Goal: Use online tool/utility: Utilize a website feature to perform a specific function

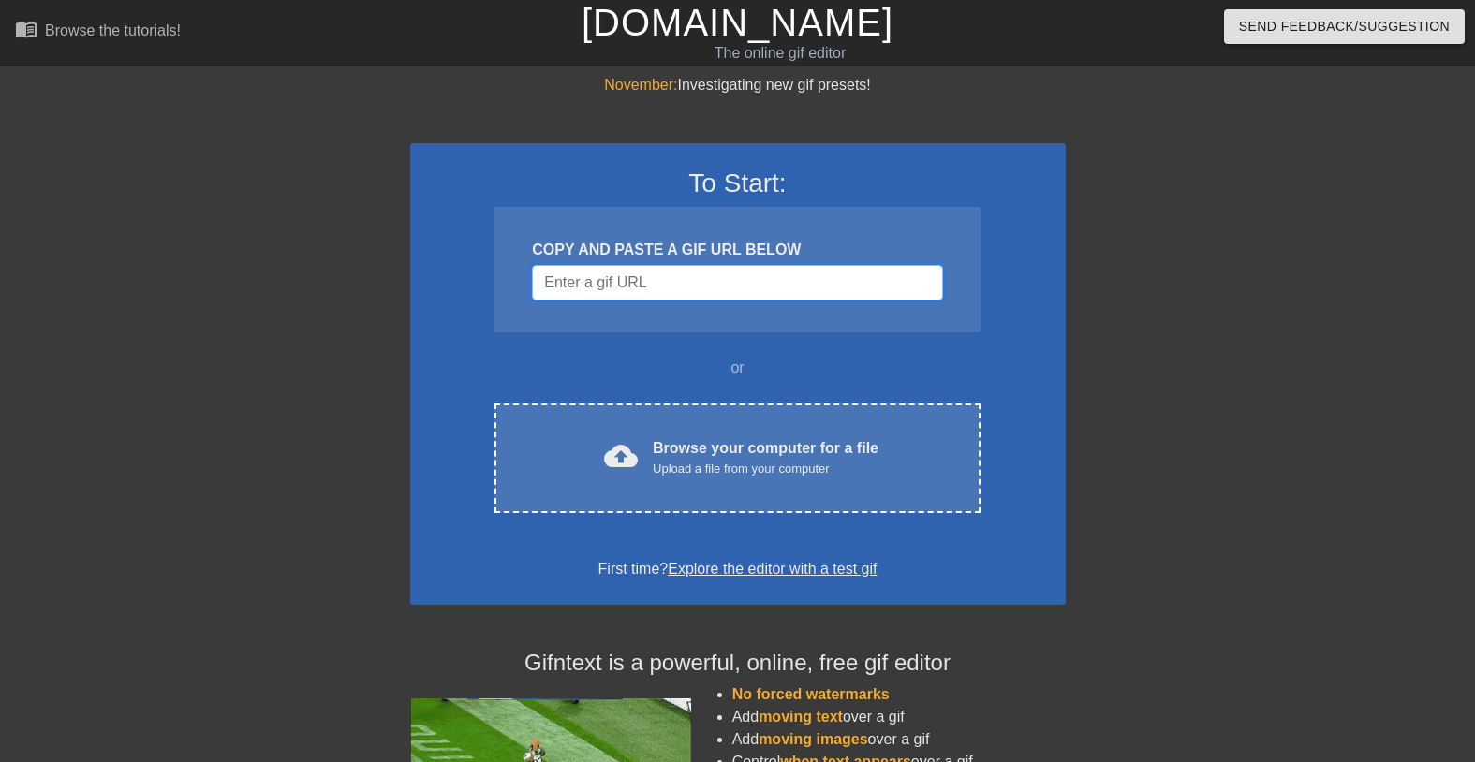
click at [610, 280] on input "Username" at bounding box center [737, 283] width 410 height 36
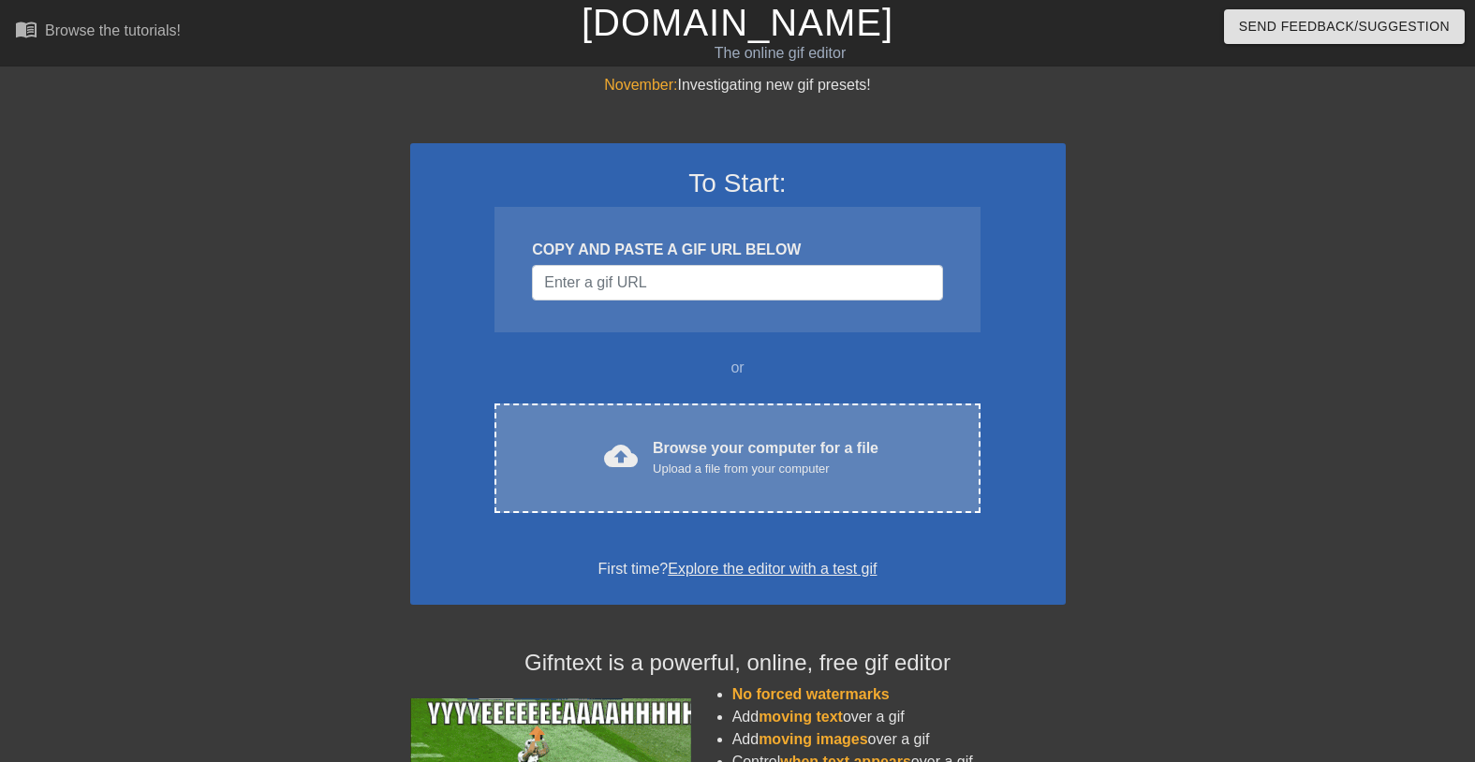
click at [704, 465] on div "Upload a file from your computer" at bounding box center [766, 469] width 226 height 19
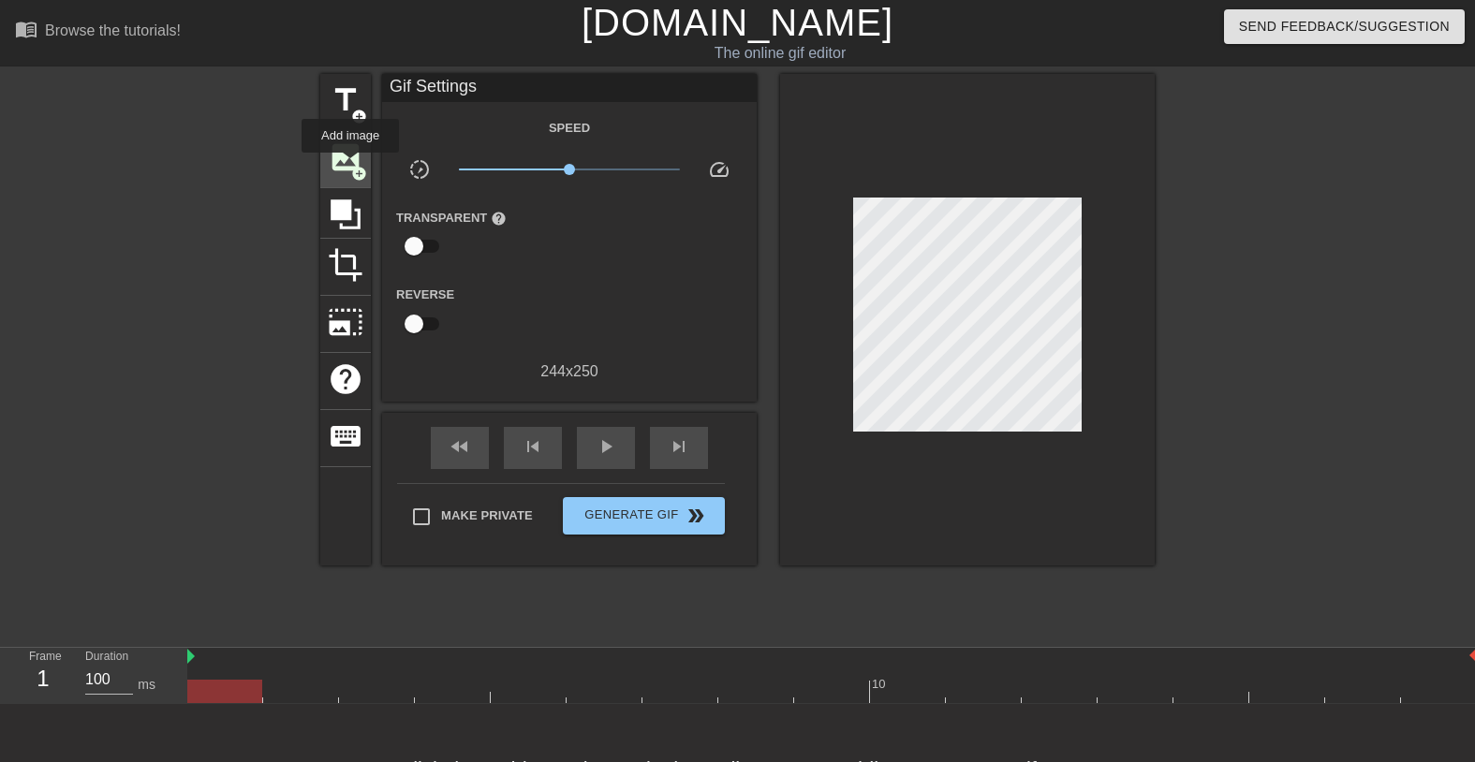
click at [351, 166] on span "add_circle" at bounding box center [359, 174] width 16 height 16
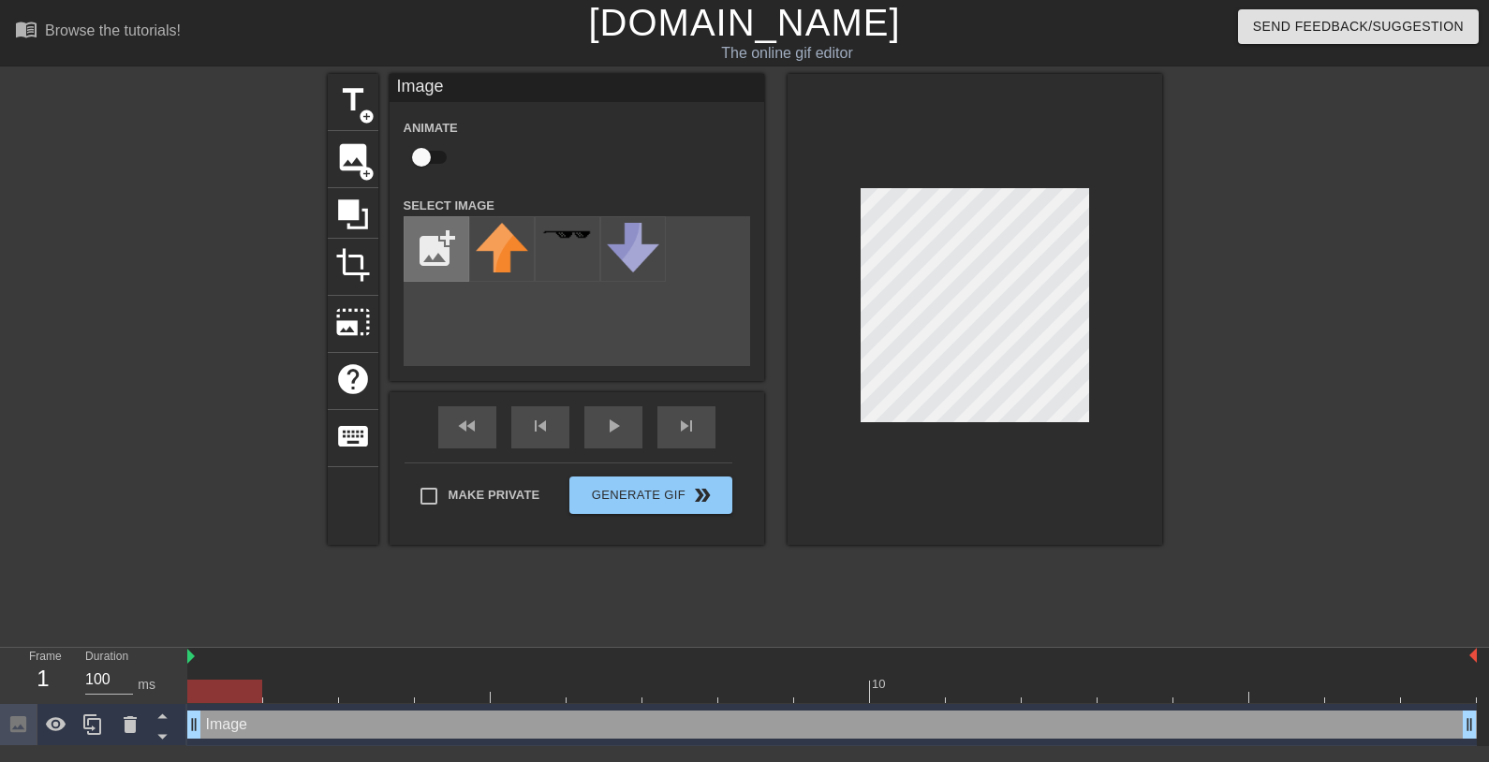
click at [428, 234] on input "file" at bounding box center [436, 249] width 64 height 64
type input "C:\fakepath\webimage-9C9CE720-BCE1-45AD-A1731C310F63209F.png"
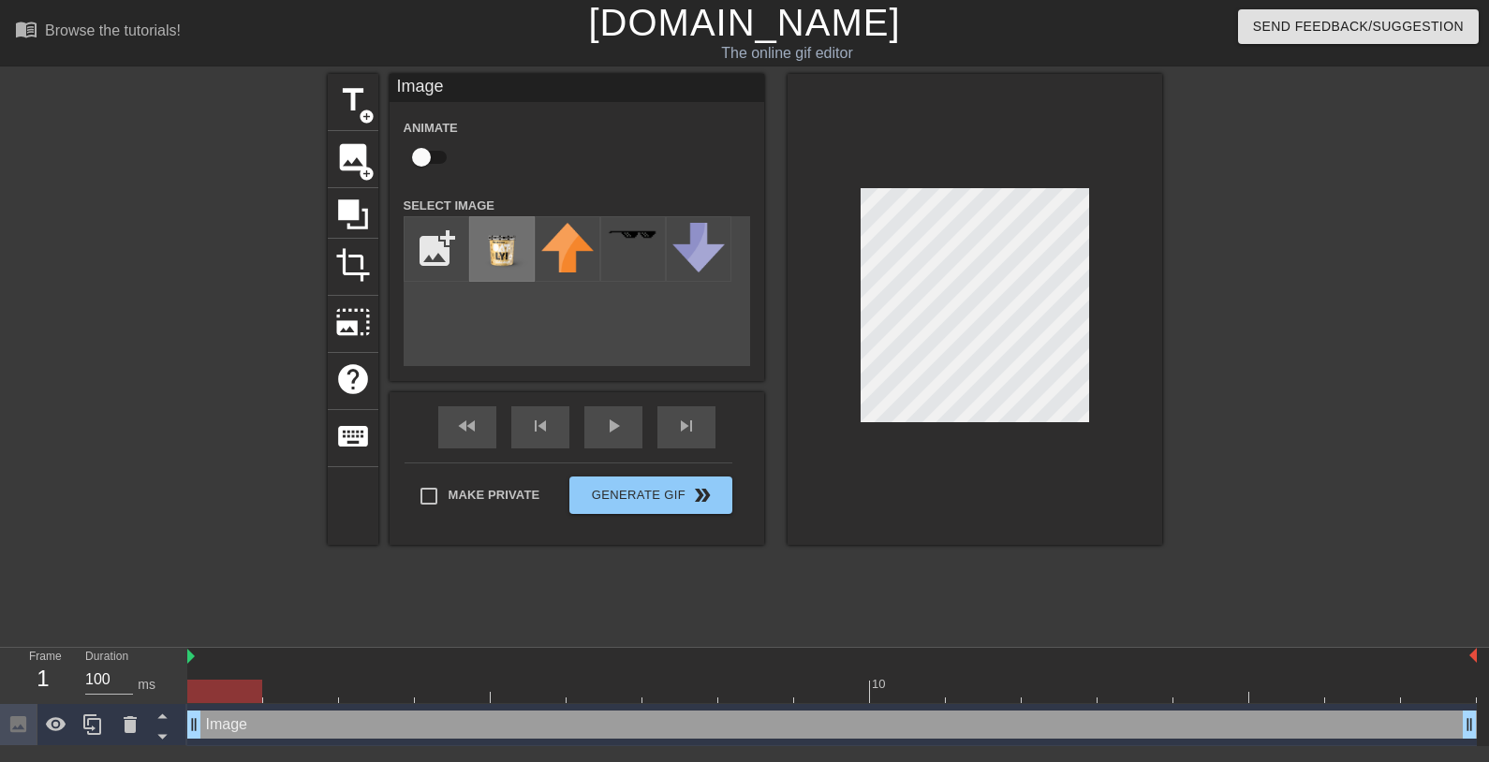
click at [511, 252] on img at bounding box center [502, 249] width 52 height 52
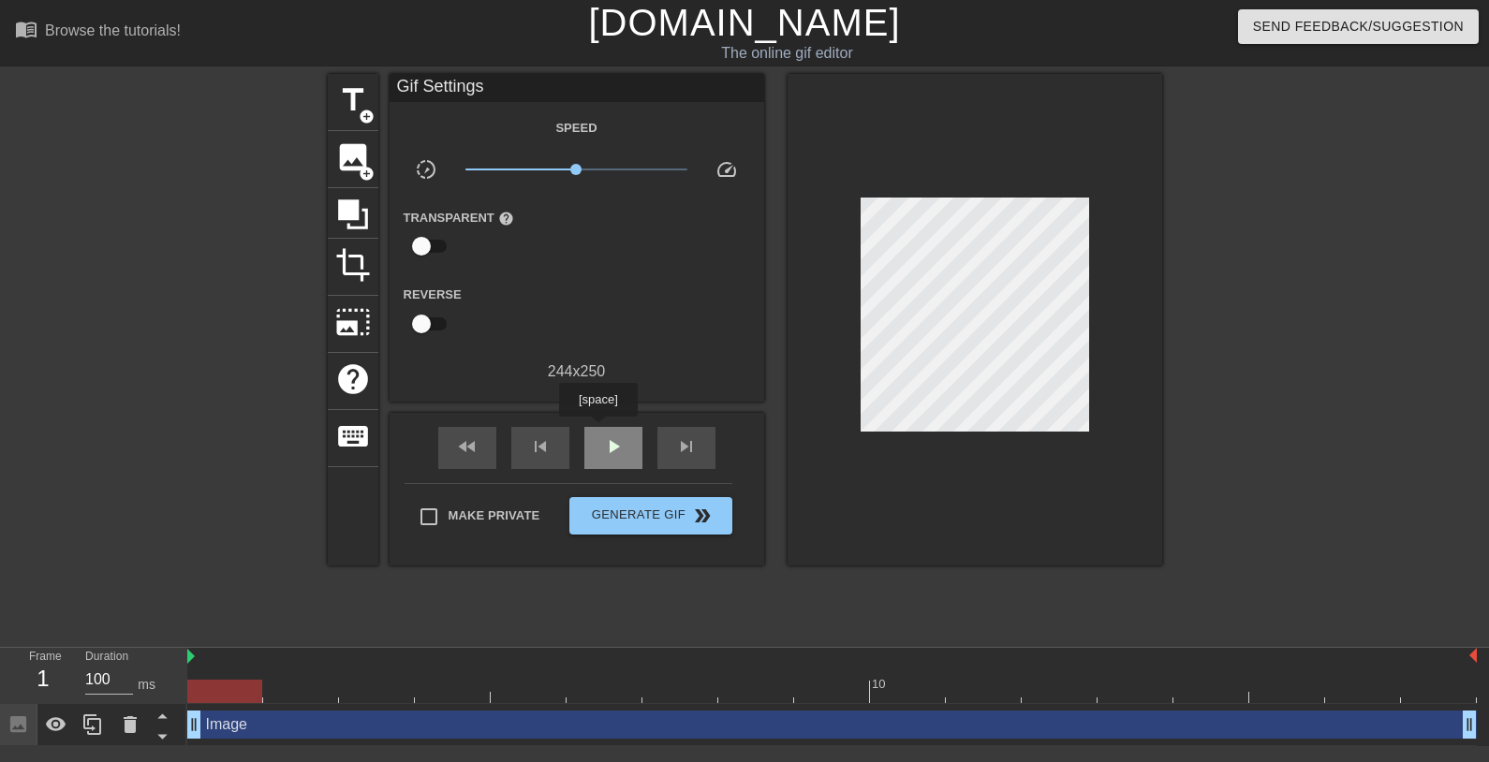
click at [600, 430] on div "play_arrow" at bounding box center [613, 448] width 58 height 42
click at [1235, 363] on div at bounding box center [1324, 355] width 281 height 562
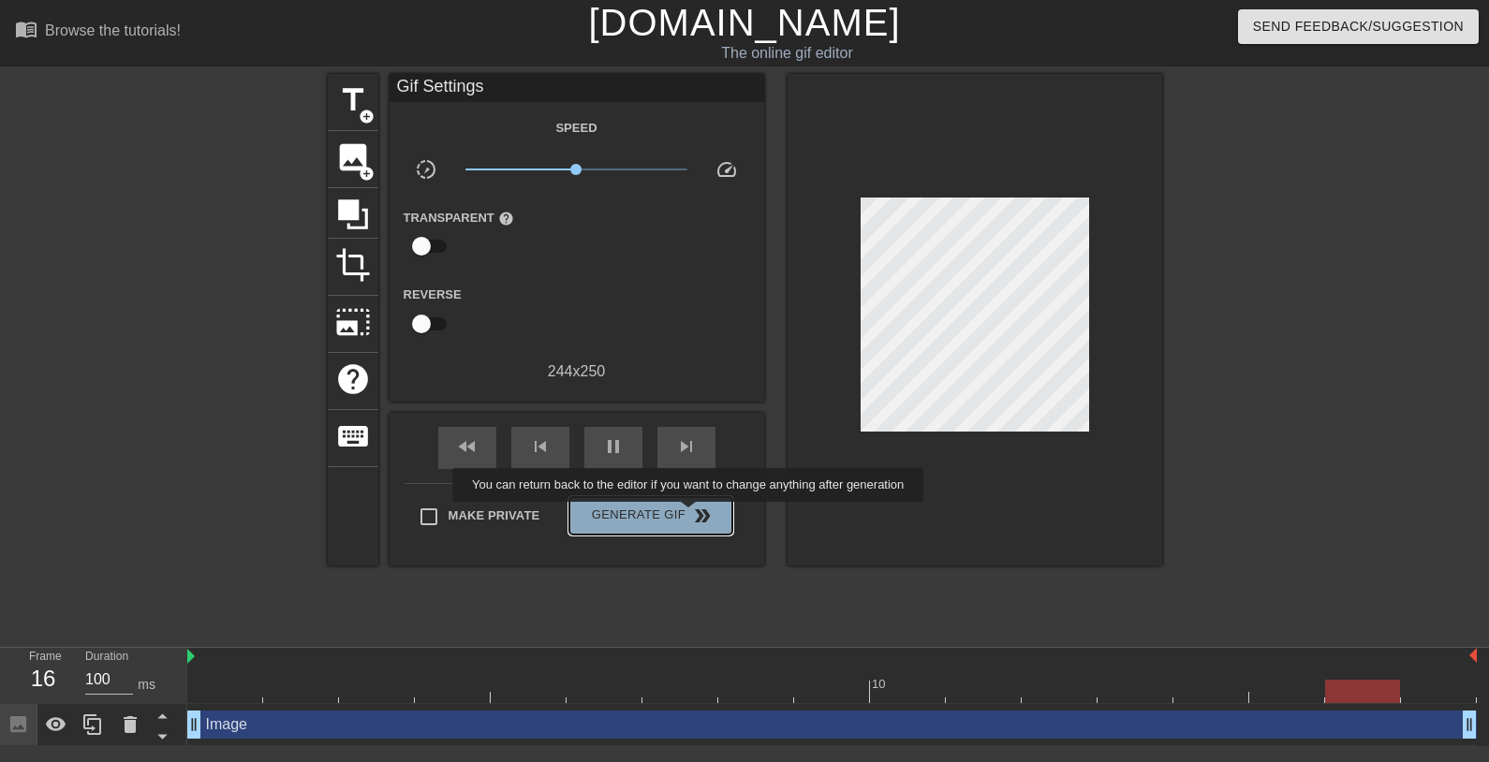
click at [700, 515] on span "double_arrow" at bounding box center [702, 516] width 22 height 22
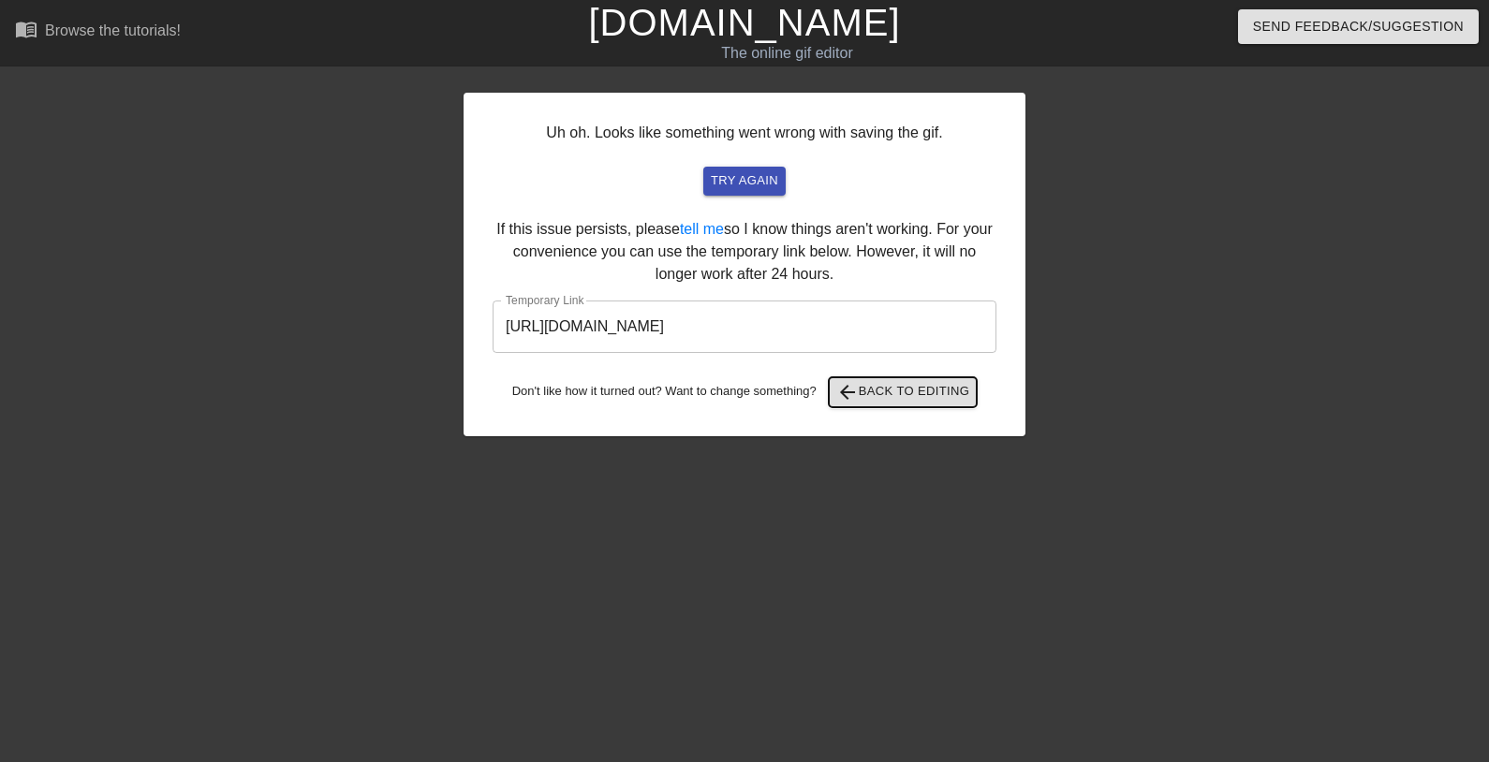
click at [898, 390] on span "arrow_back Back to Editing" at bounding box center [903, 392] width 134 height 22
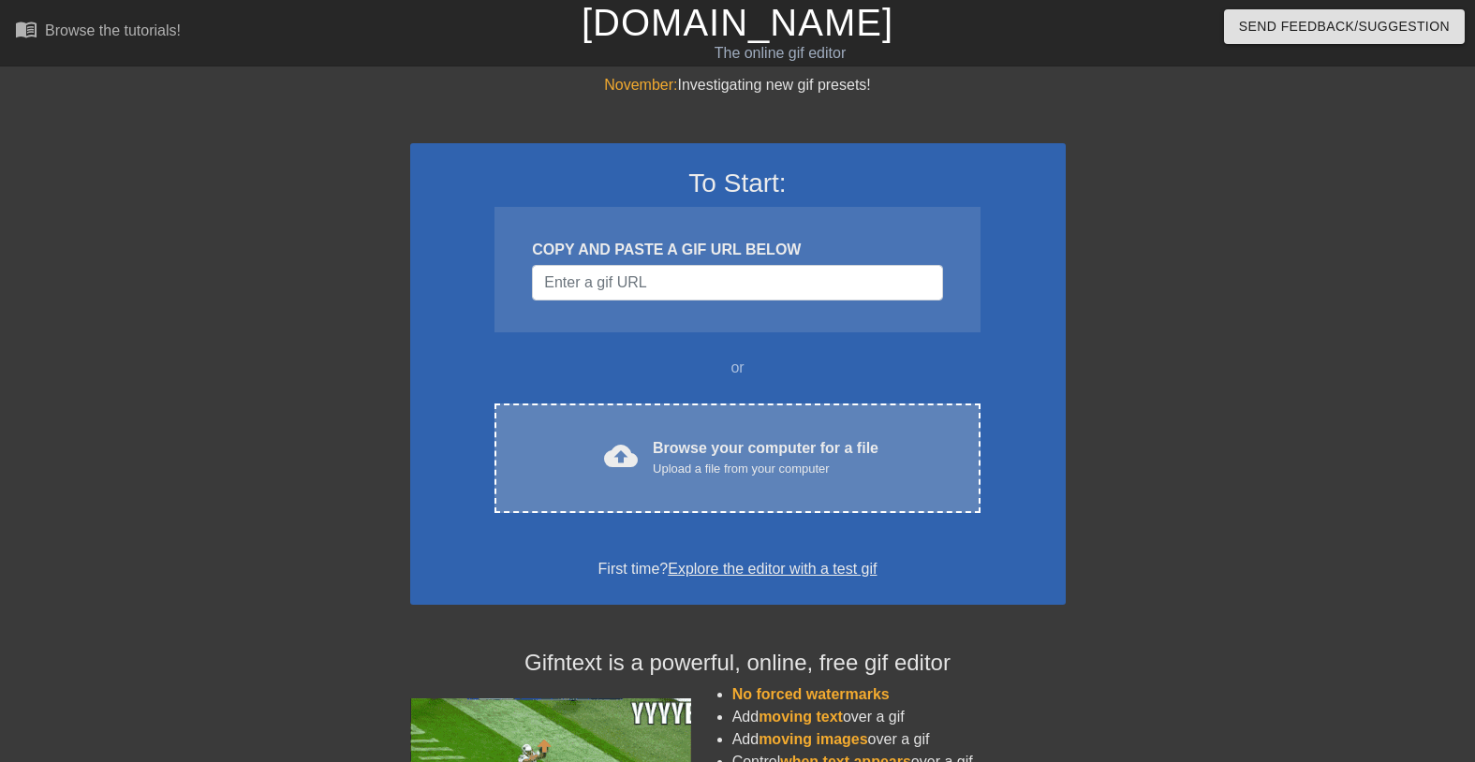
click at [689, 453] on div "Browse your computer for a file Upload a file from your computer" at bounding box center [766, 457] width 226 height 41
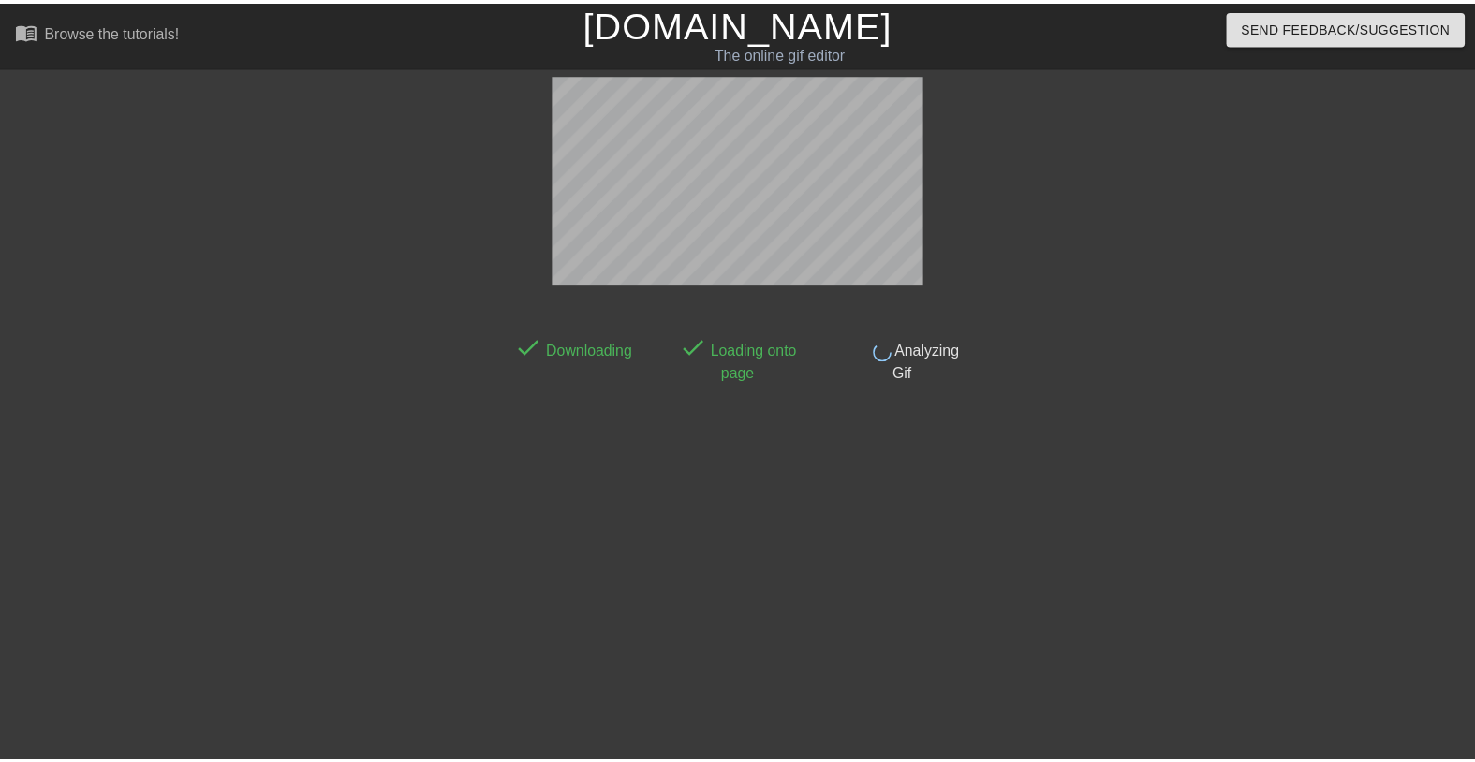
scroll to position [46, 0]
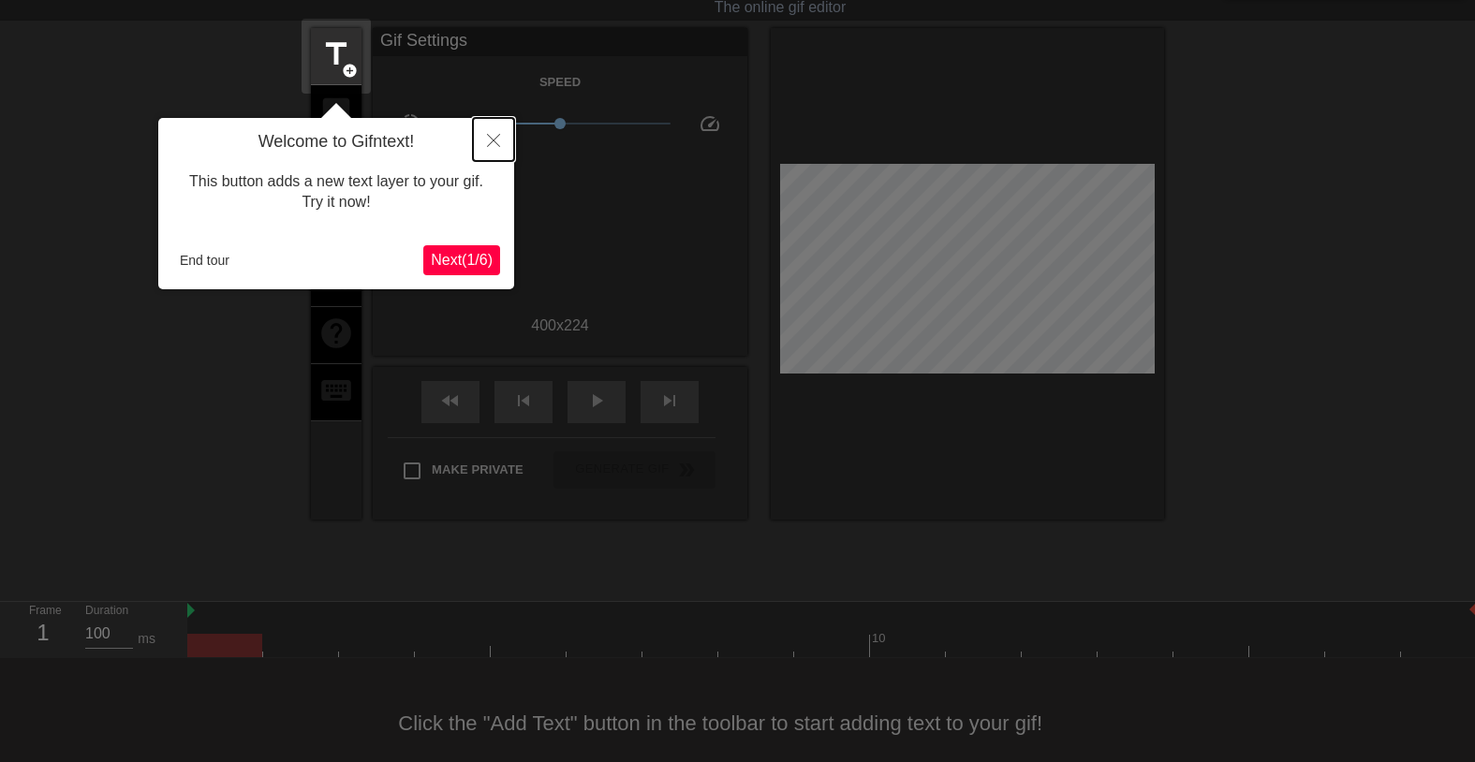
click at [492, 141] on icon "Close" at bounding box center [493, 140] width 13 height 13
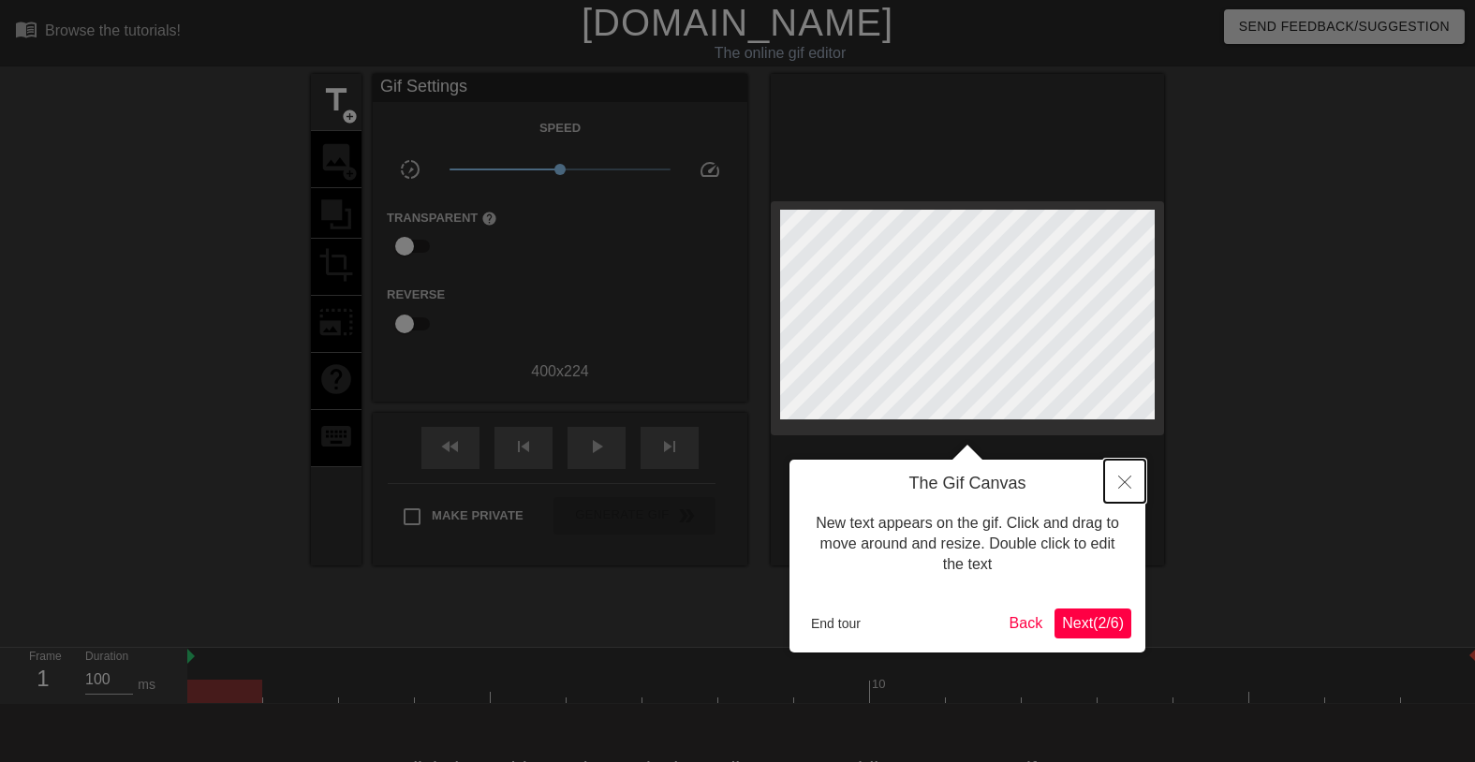
click at [1130, 480] on icon "Close" at bounding box center [1124, 482] width 13 height 13
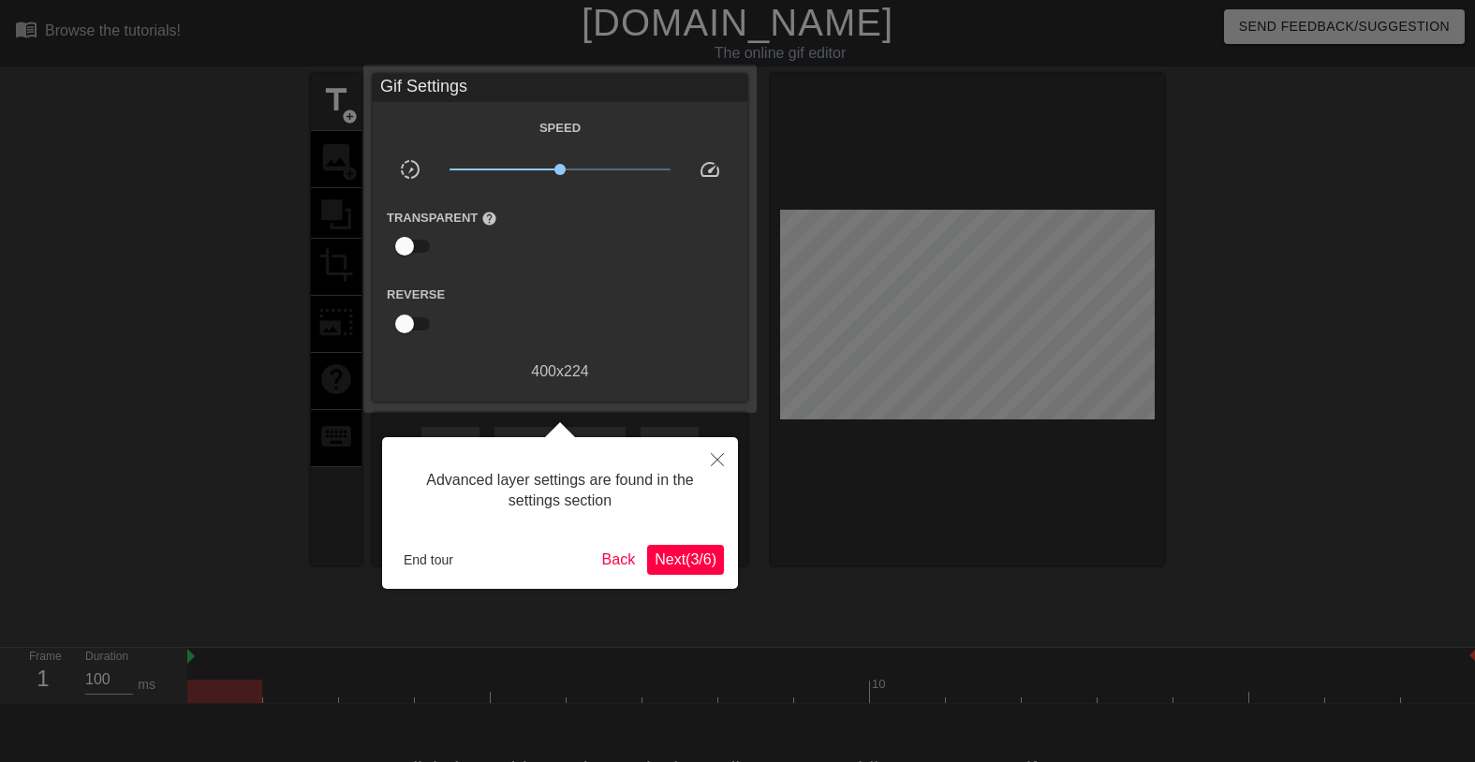
scroll to position [46, 0]
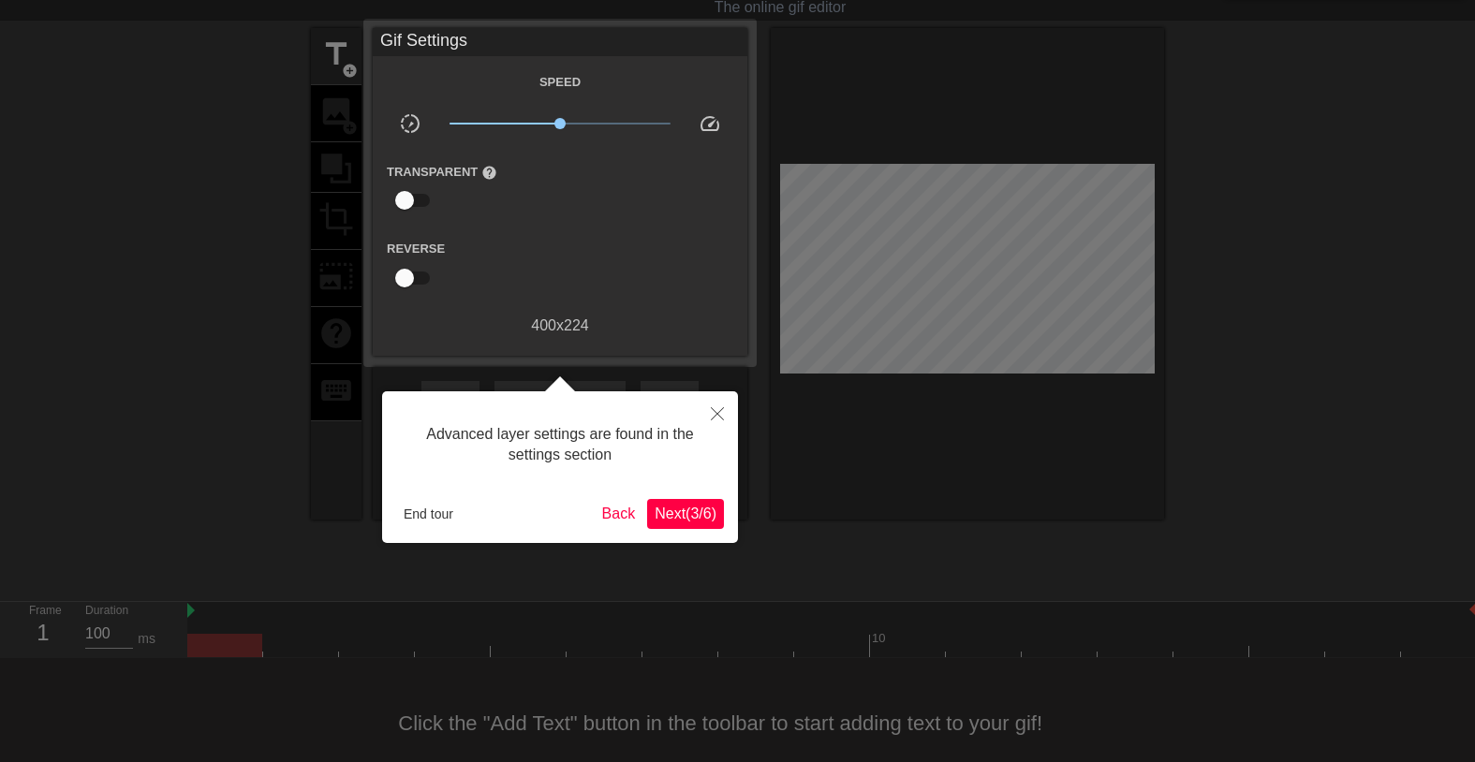
click at [769, 520] on div at bounding box center [737, 378] width 1475 height 848
click at [402, 513] on button "End tour" at bounding box center [428, 514] width 65 height 28
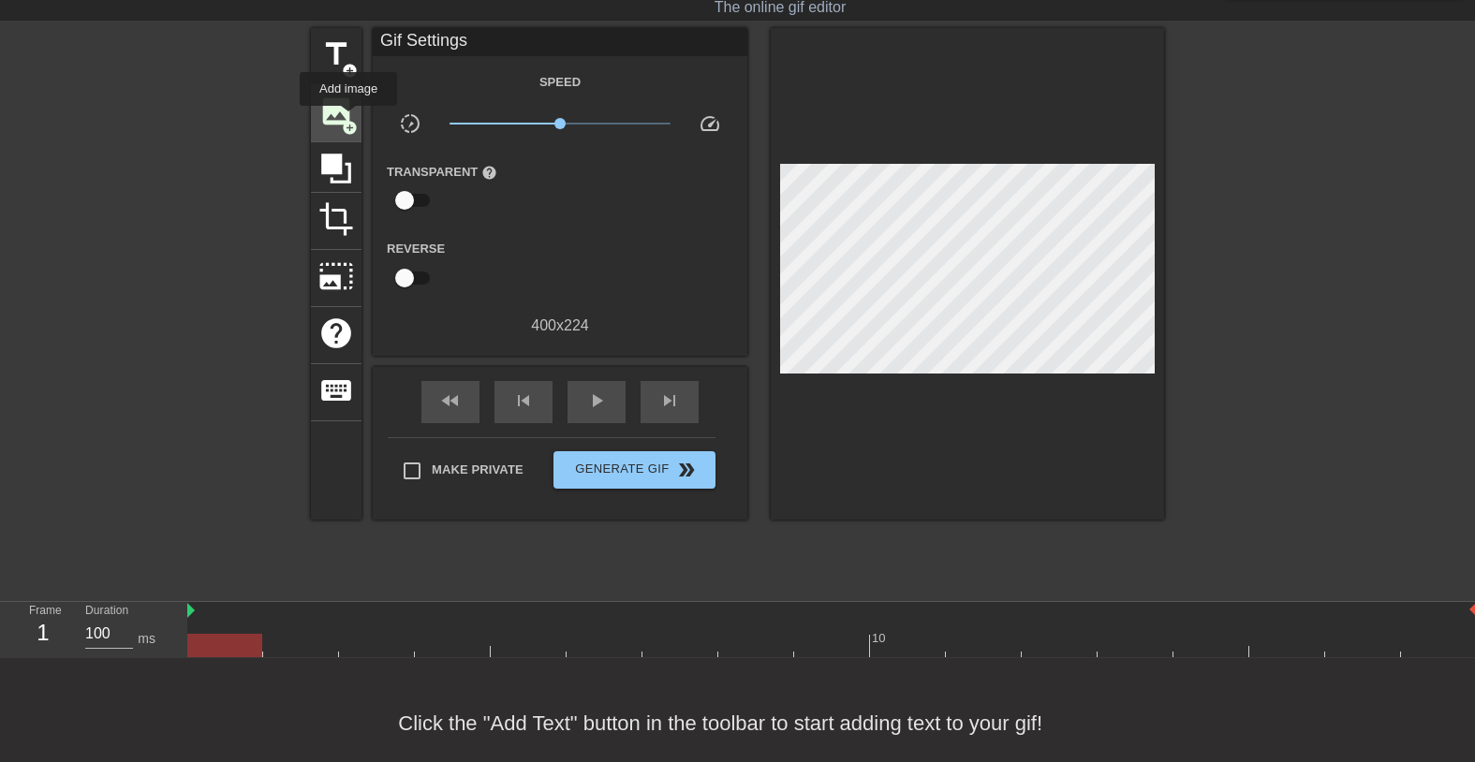
click at [349, 120] on span "add_circle" at bounding box center [350, 128] width 16 height 16
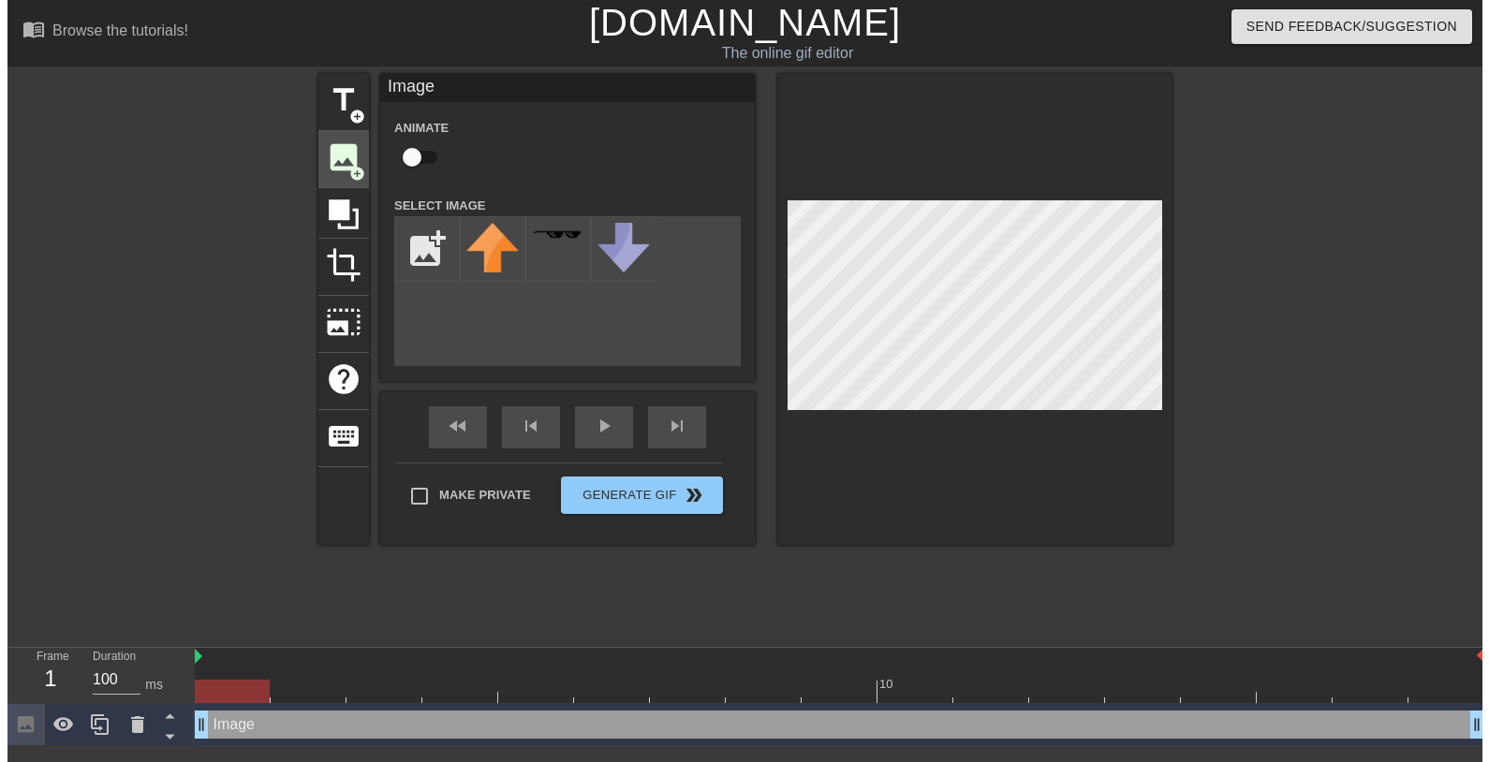
scroll to position [0, 0]
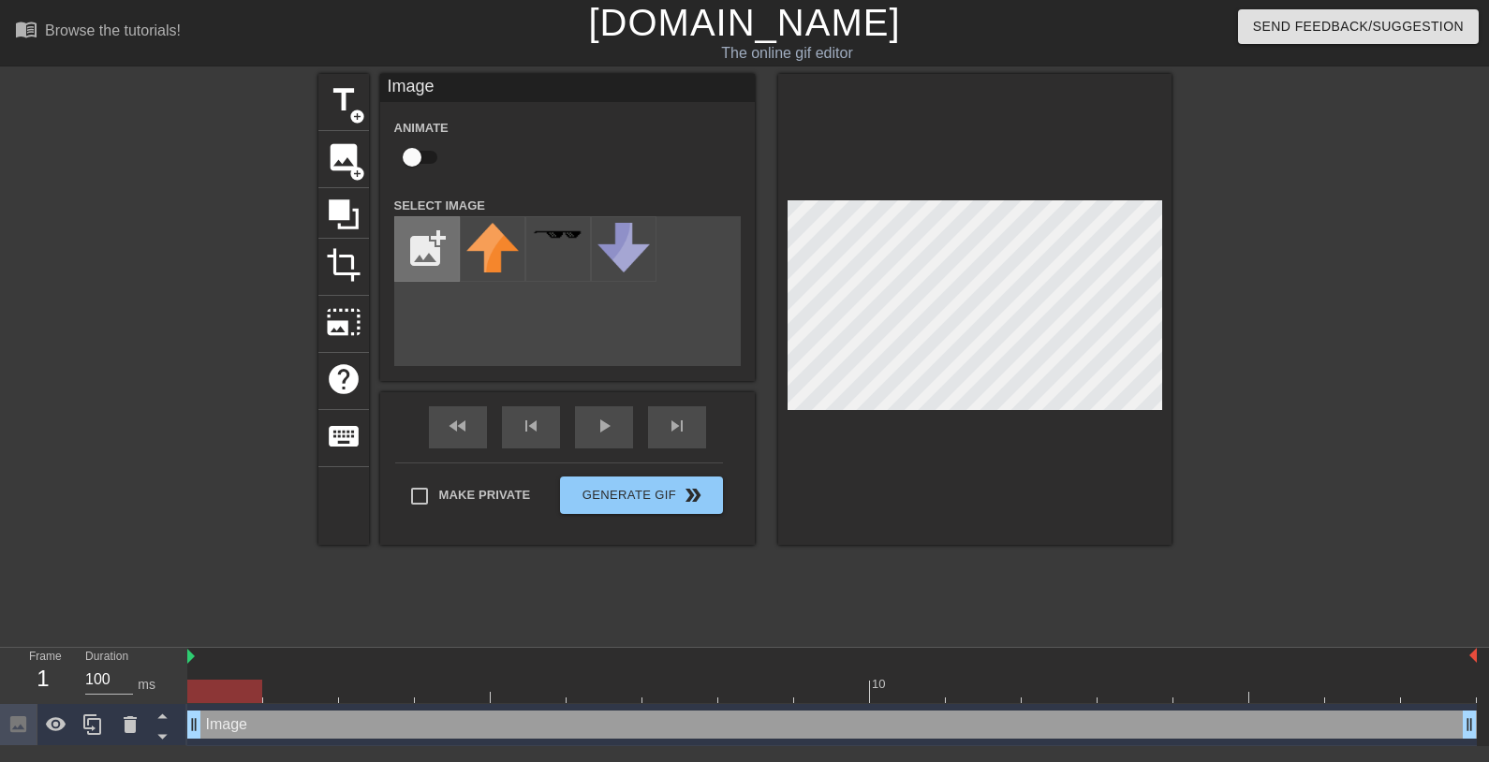
click at [423, 256] on input "file" at bounding box center [427, 249] width 64 height 64
type input "C:\fakepath\webimage-9C9CE720-BCE1-45AD-A1731C310F63209F.png"
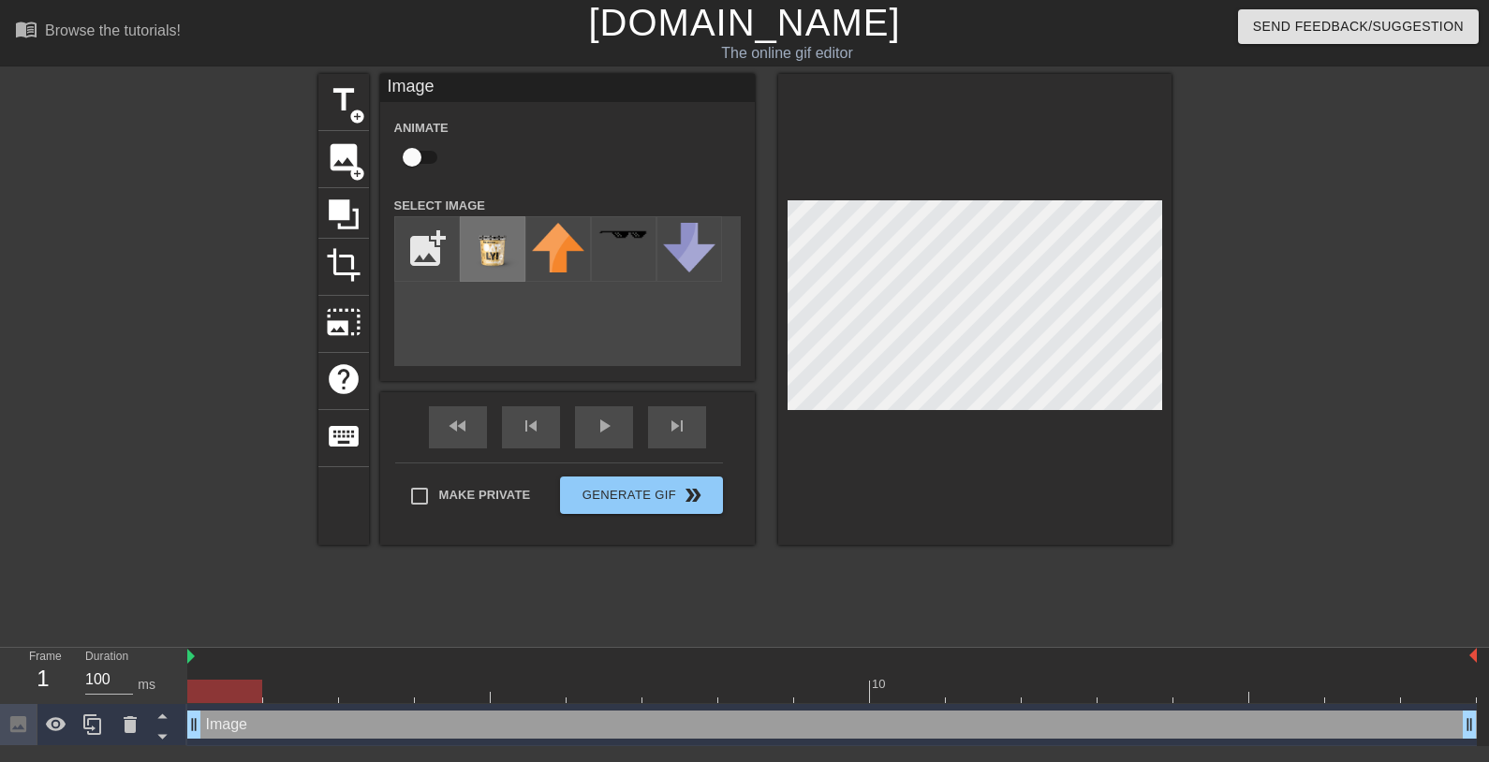
click at [493, 257] on img at bounding box center [492, 249] width 52 height 52
click at [1304, 321] on div at bounding box center [1334, 355] width 281 height 562
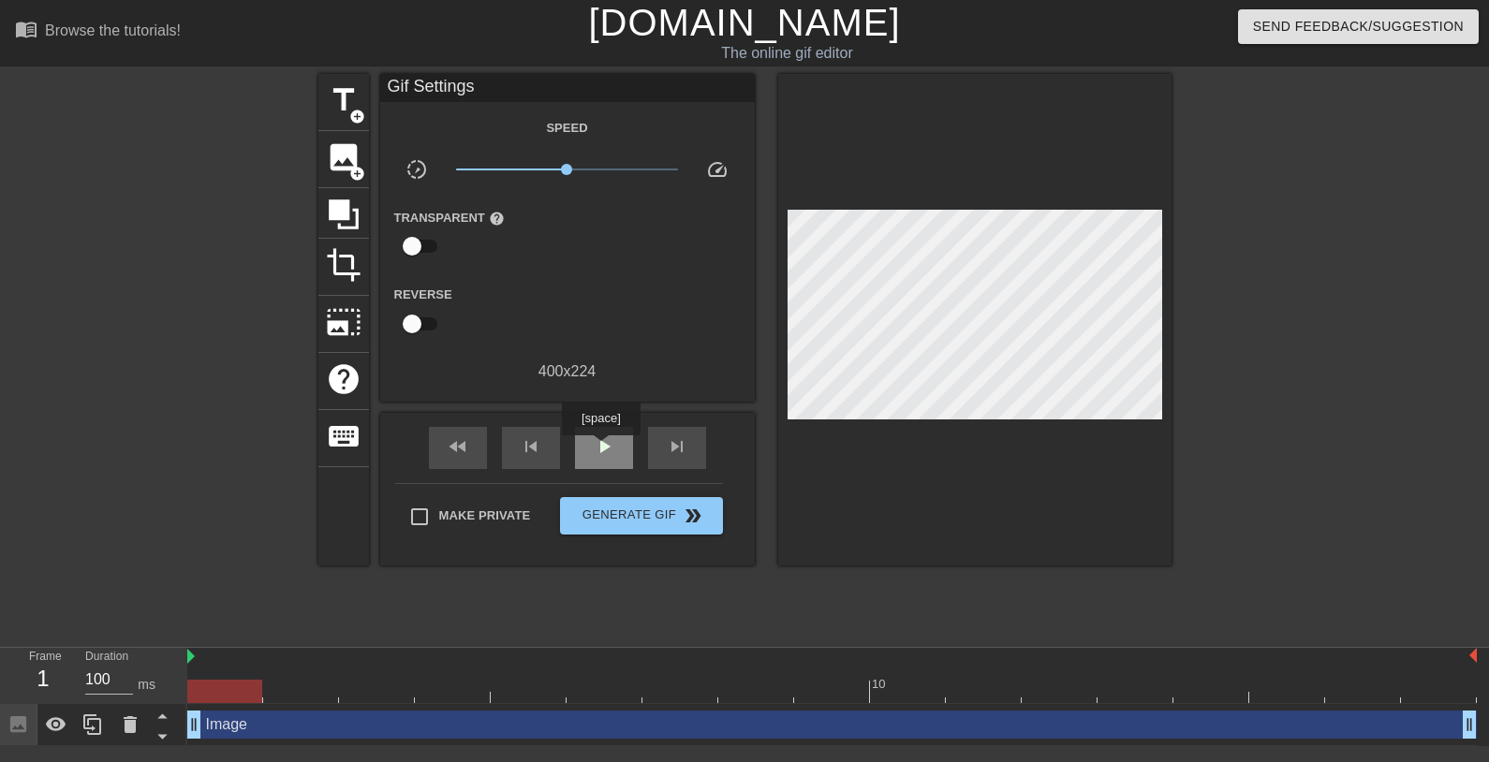
click at [603, 448] on span "play_arrow" at bounding box center [604, 446] width 22 height 22
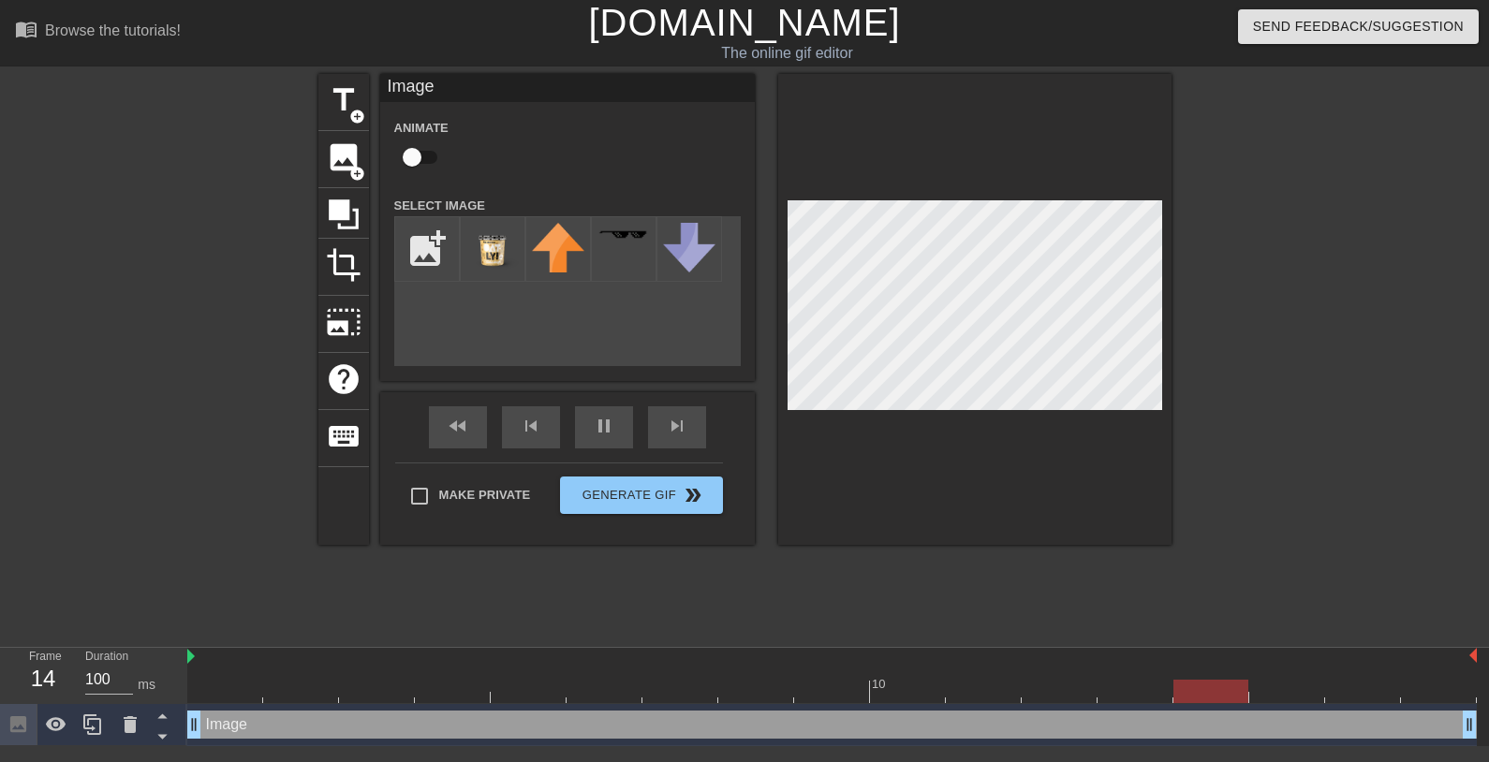
click at [1344, 475] on div at bounding box center [1334, 355] width 281 height 562
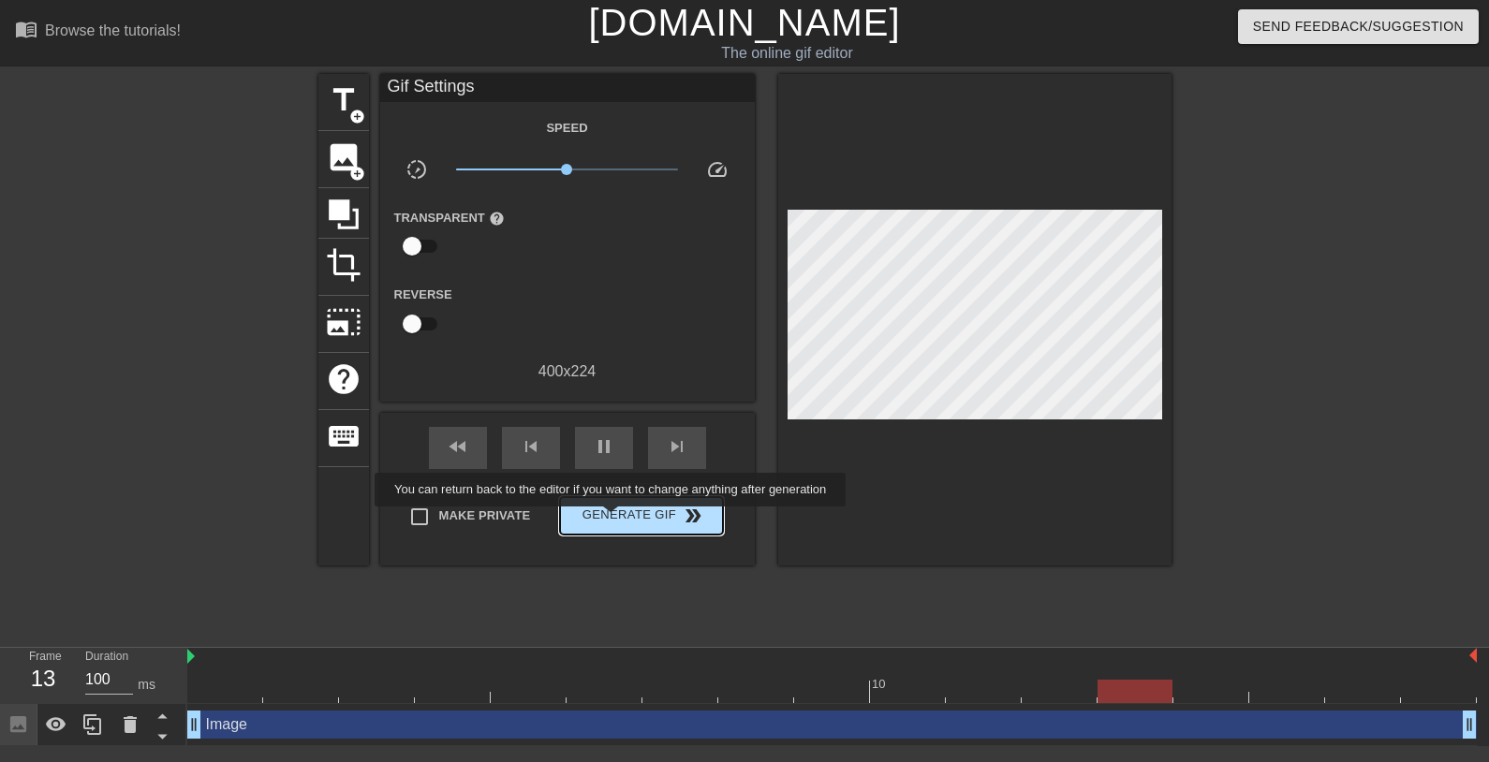
click at [623, 520] on span "Generate Gif double_arrow" at bounding box center [640, 516] width 147 height 22
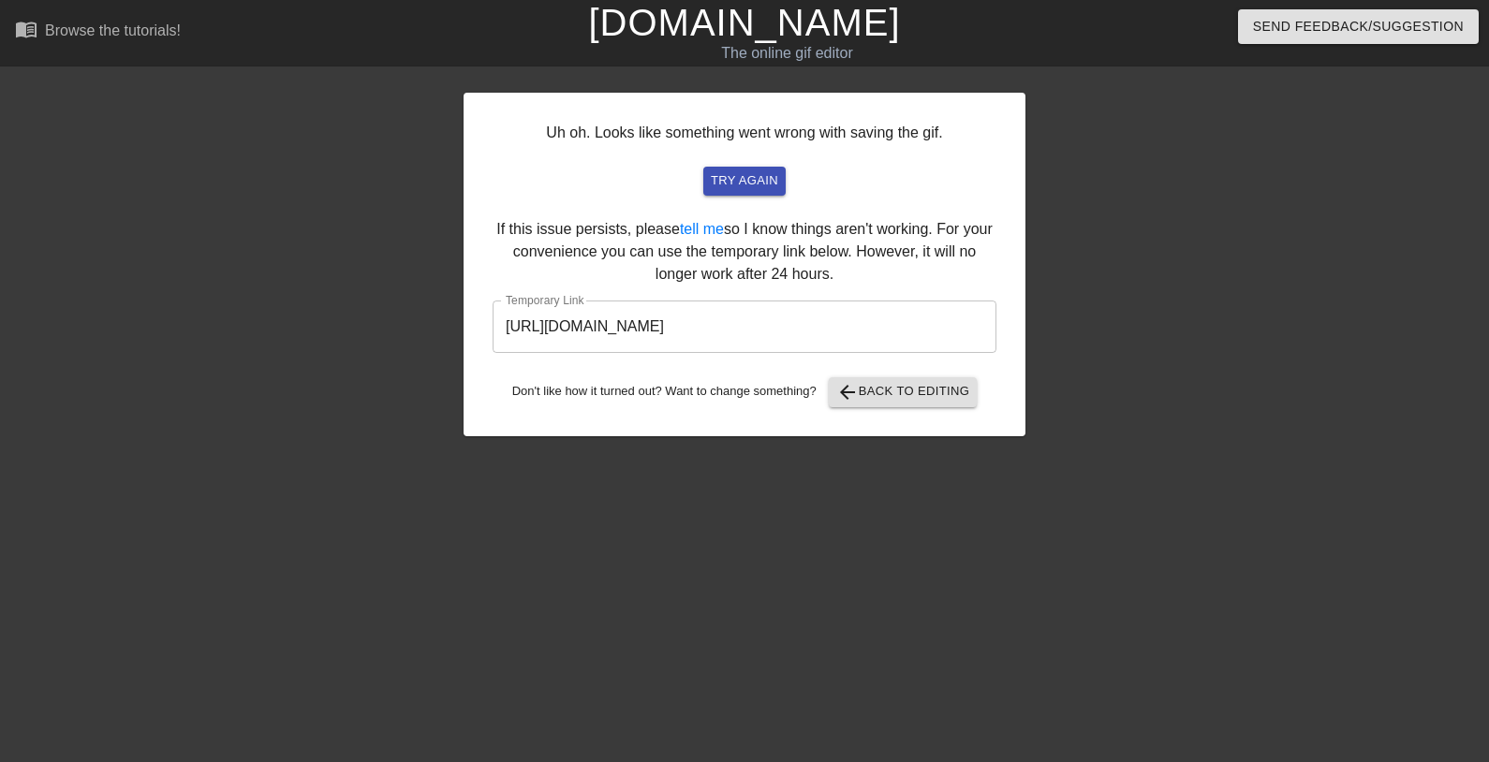
click at [1134, 175] on div at bounding box center [1188, 355] width 281 height 562
click at [902, 392] on span "arrow_back Back to Editing" at bounding box center [903, 392] width 134 height 22
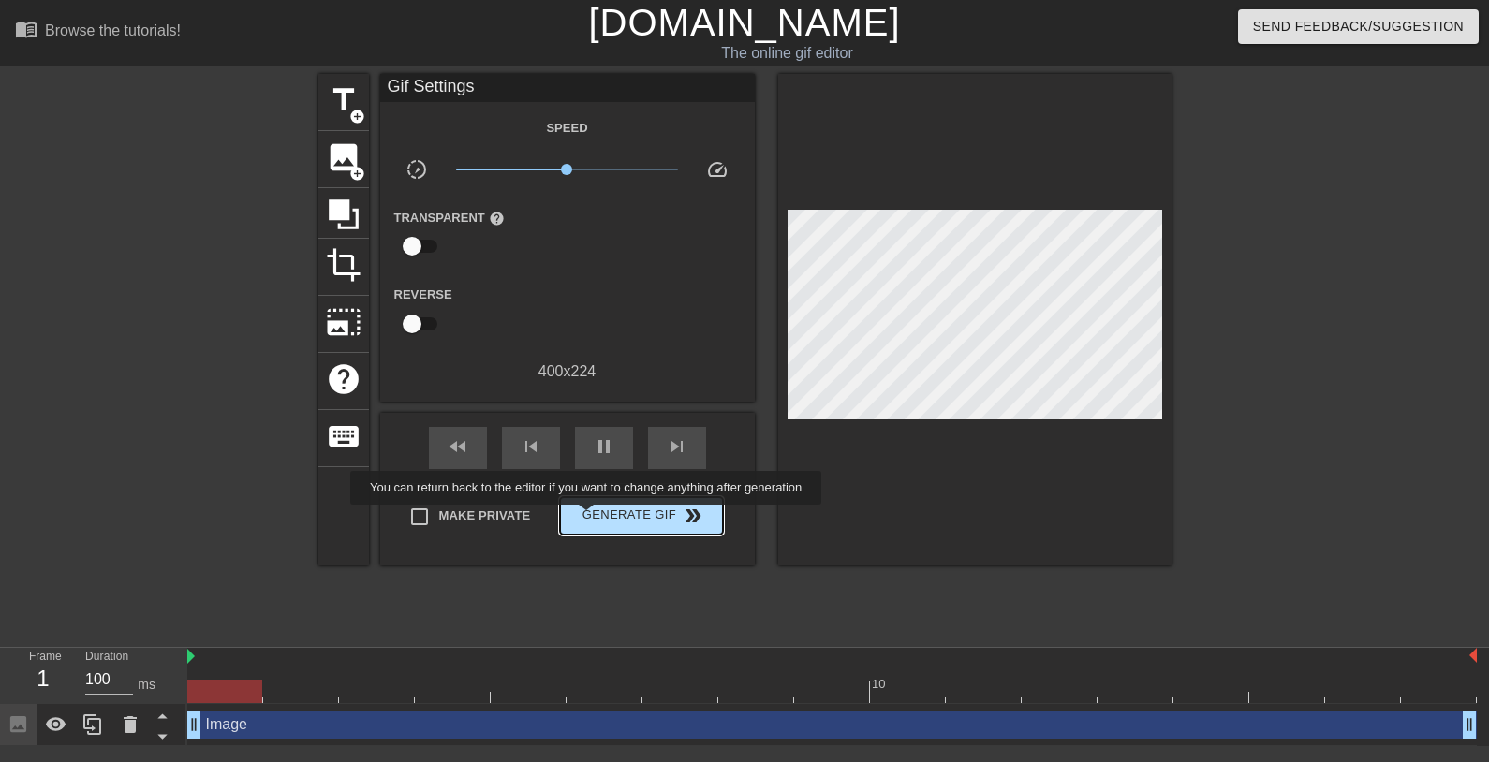
click at [598, 518] on span "Generate Gif double_arrow" at bounding box center [640, 516] width 147 height 22
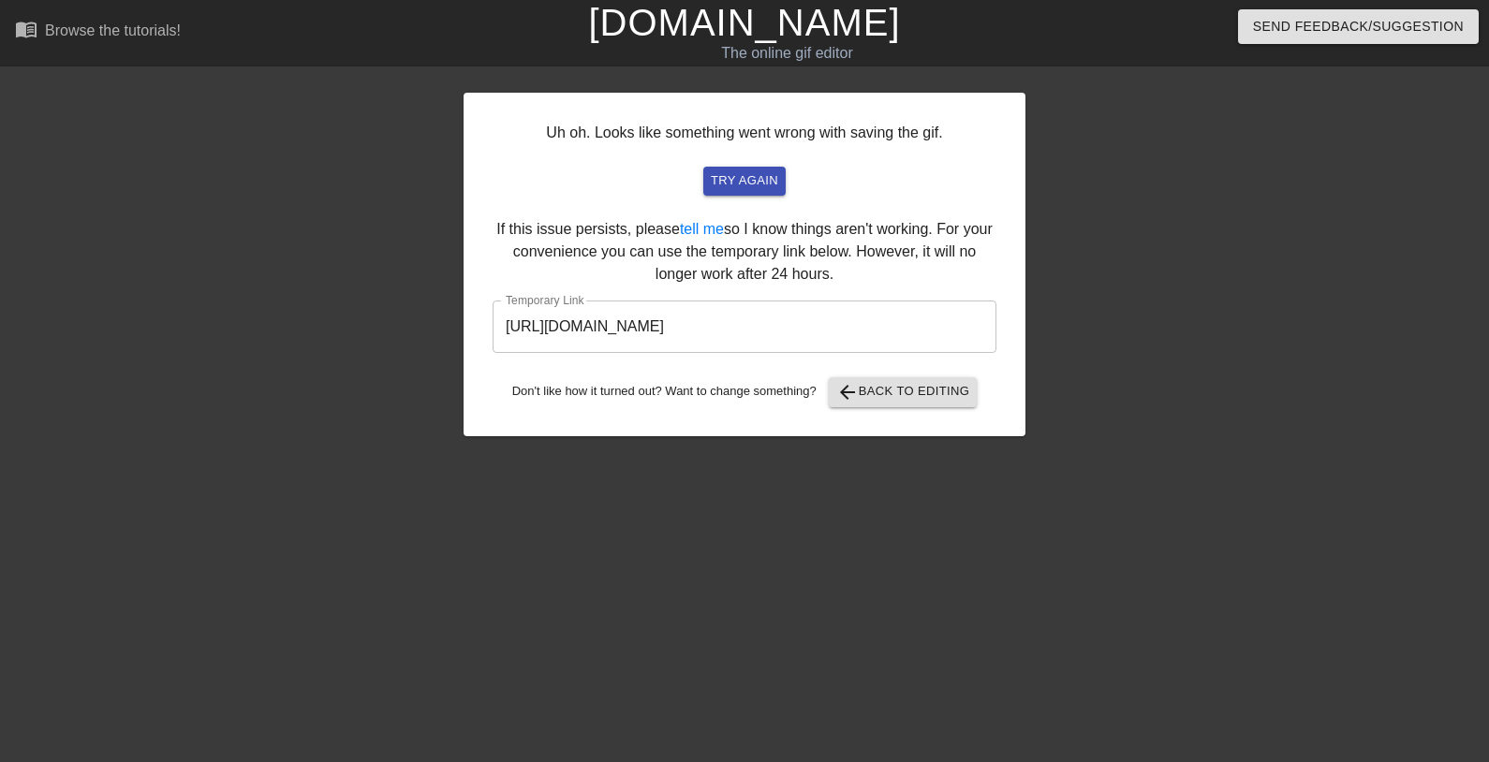
click at [885, 325] on input "https://www.gifntext.com/temp_generations/rTcRH20e.gif" at bounding box center [744, 327] width 504 height 52
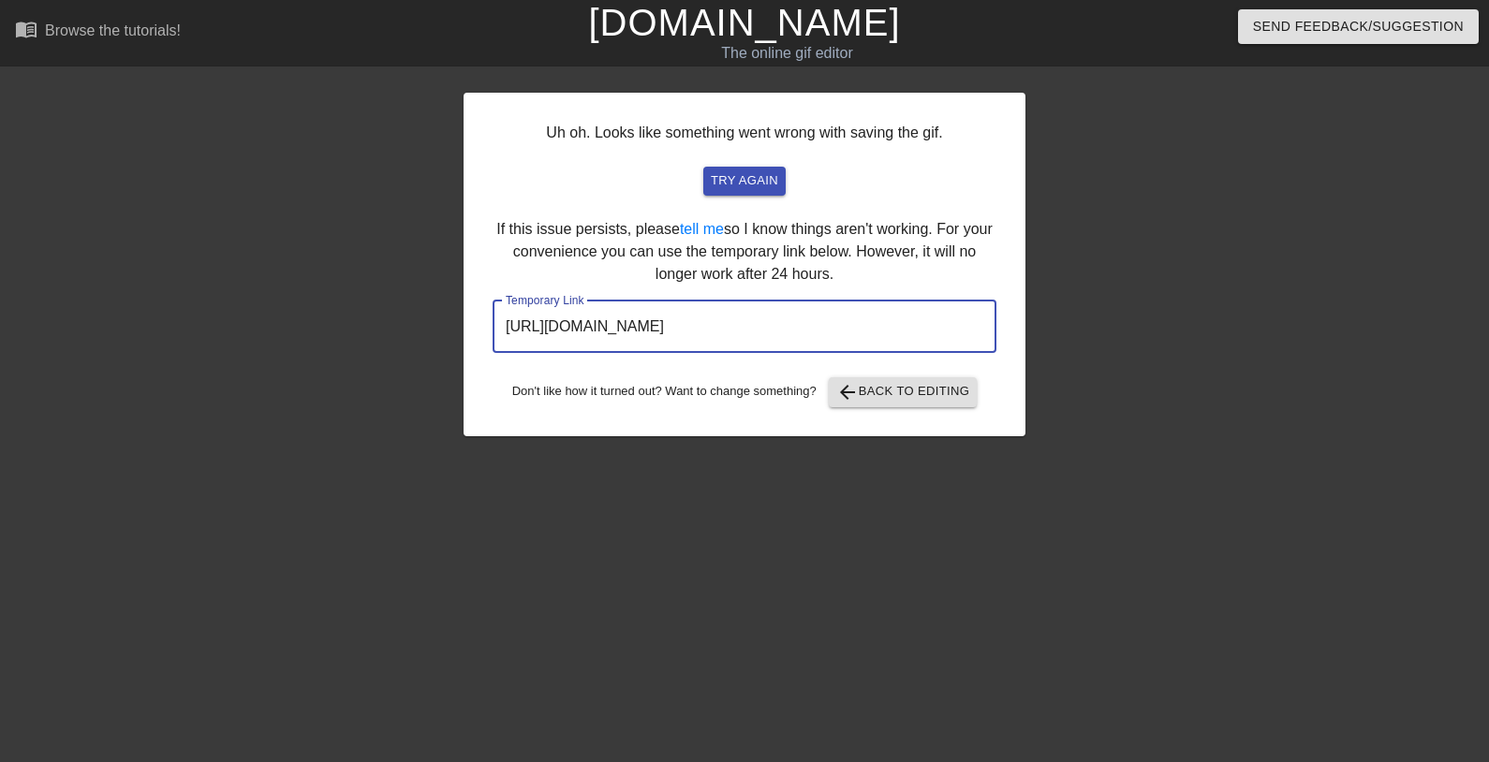
drag, startPoint x: 894, startPoint y: 326, endPoint x: 375, endPoint y: 330, distance: 518.7
click at [375, 330] on div "Uh oh. Looks like something went wrong with saving the gif. try again If this i…" at bounding box center [744, 355] width 1489 height 562
